Goal: Find specific page/section: Find specific page/section

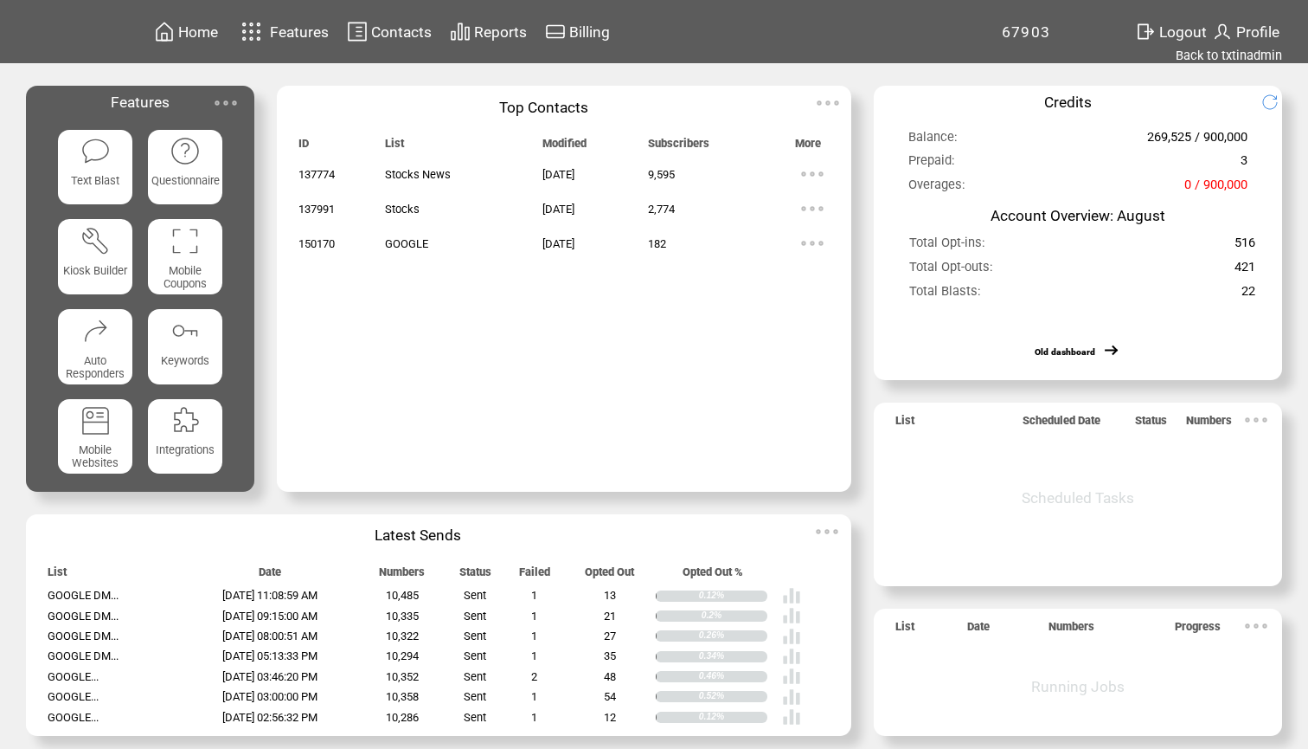
click at [408, 43] on td "Contacts" at bounding box center [401, 31] width 62 height 23
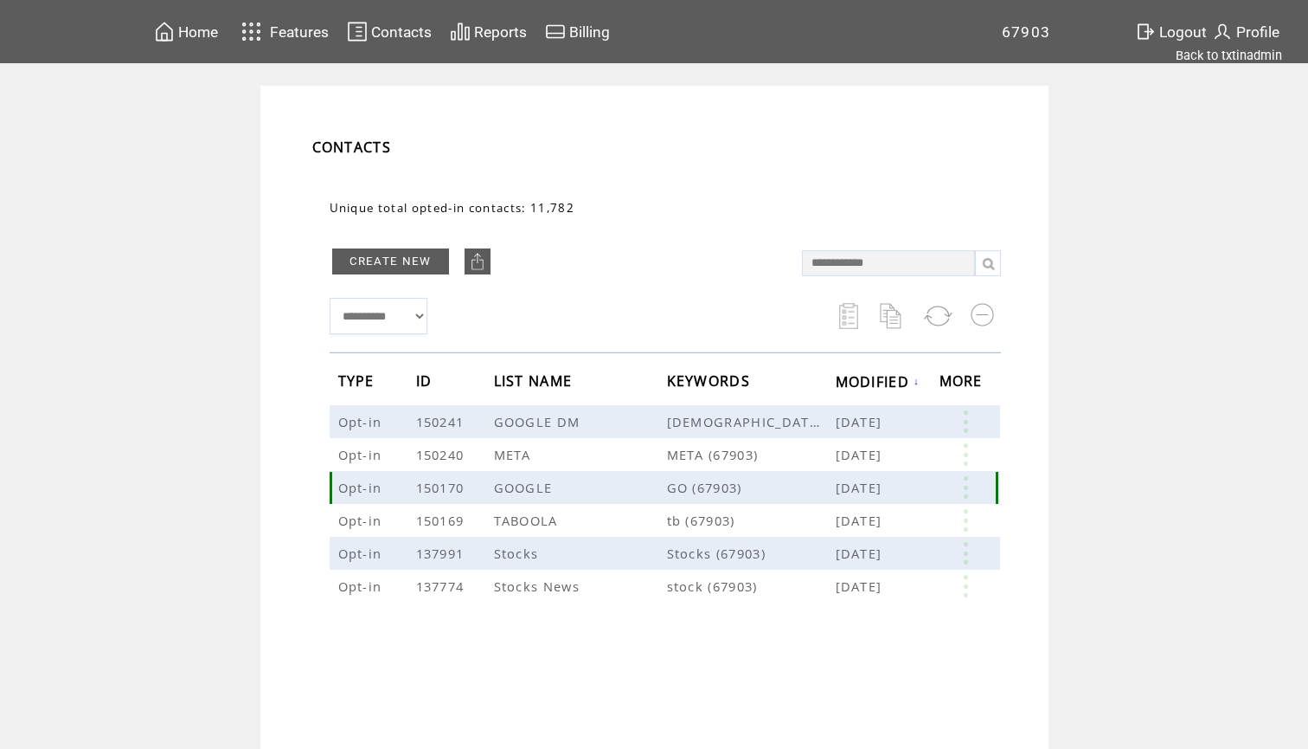
click at [967, 488] on link at bounding box center [966, 487] width 52 height 22
click at [202, 36] on span "Home" at bounding box center [198, 31] width 40 height 17
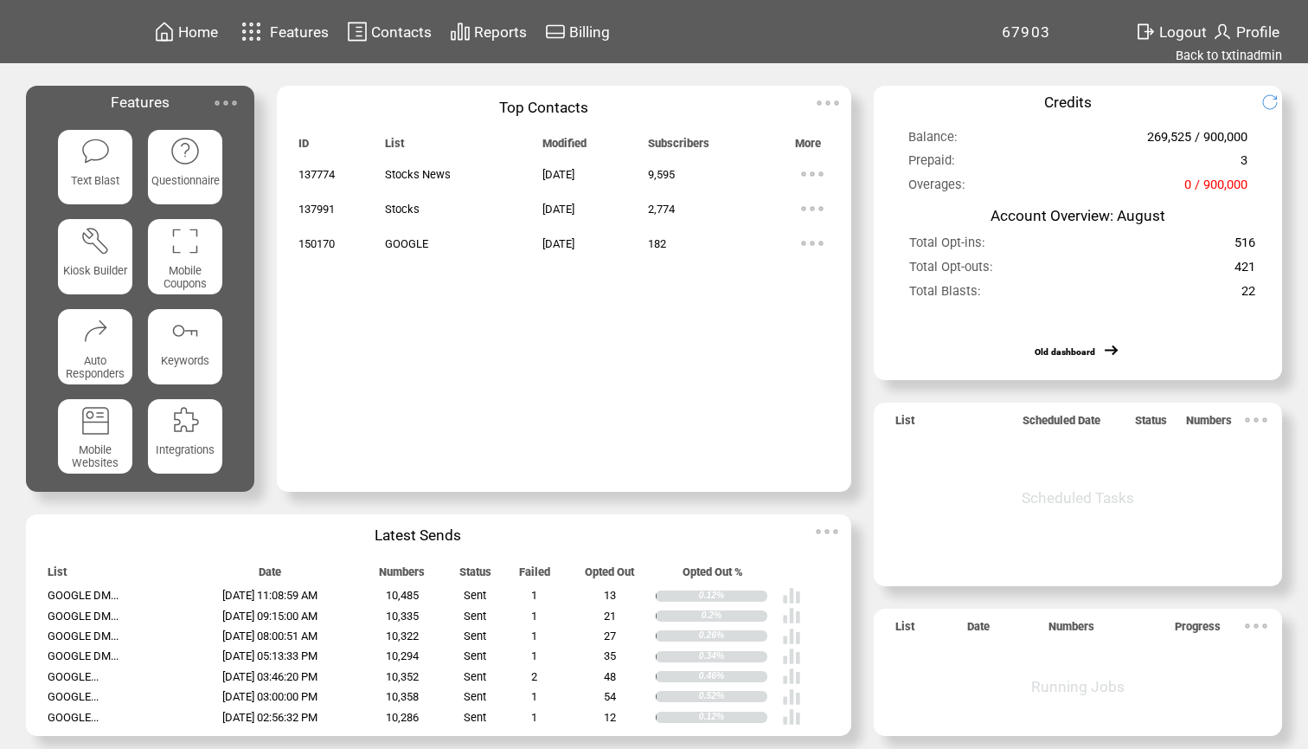
click at [189, 34] on span "Home" at bounding box center [198, 31] width 40 height 17
